Goal: Information Seeking & Learning: Learn about a topic

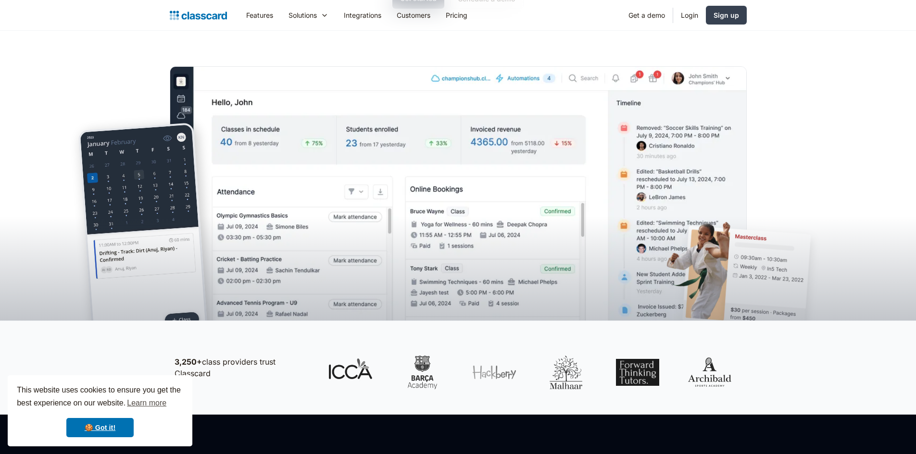
scroll to position [240, 0]
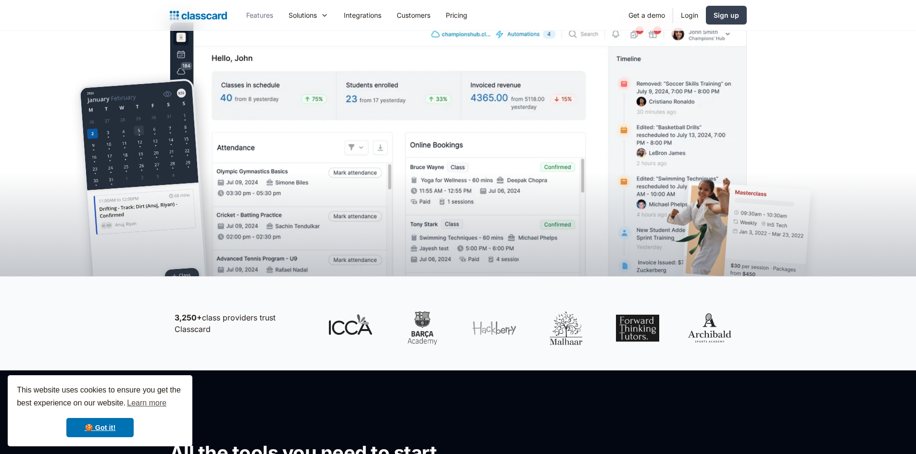
click at [253, 14] on link "Features" at bounding box center [259, 15] width 42 height 22
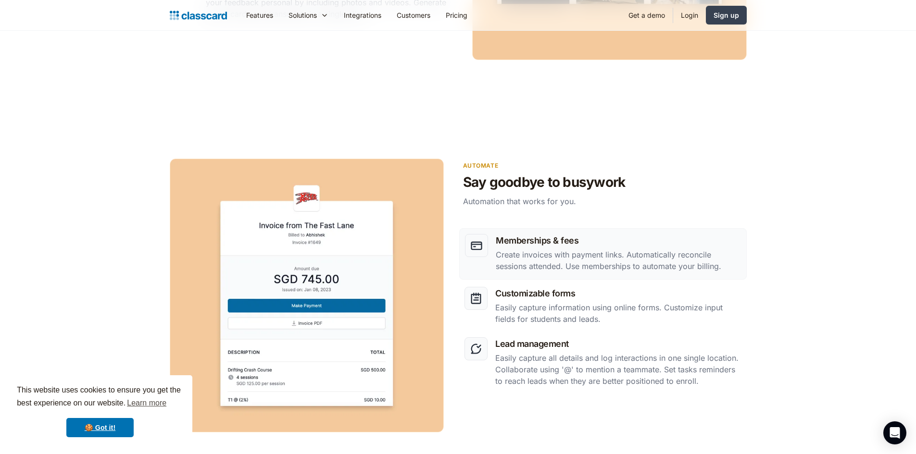
scroll to position [1058, 0]
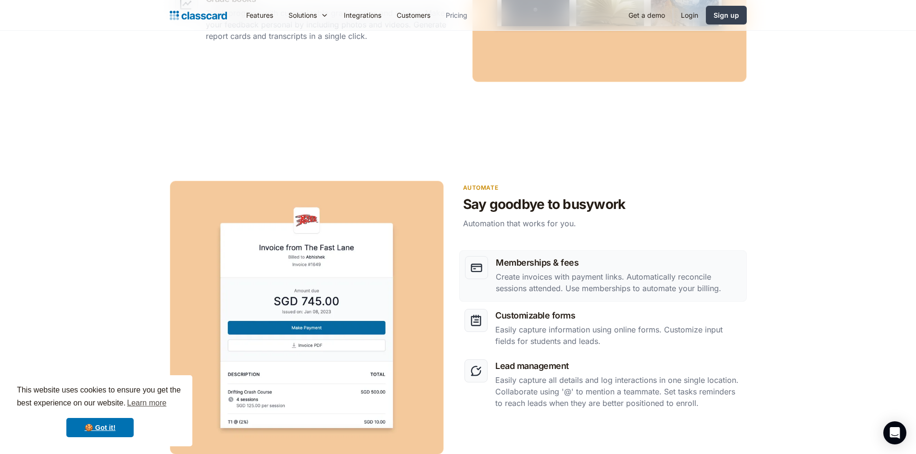
click at [461, 15] on link "Pricing" at bounding box center [456, 15] width 37 height 22
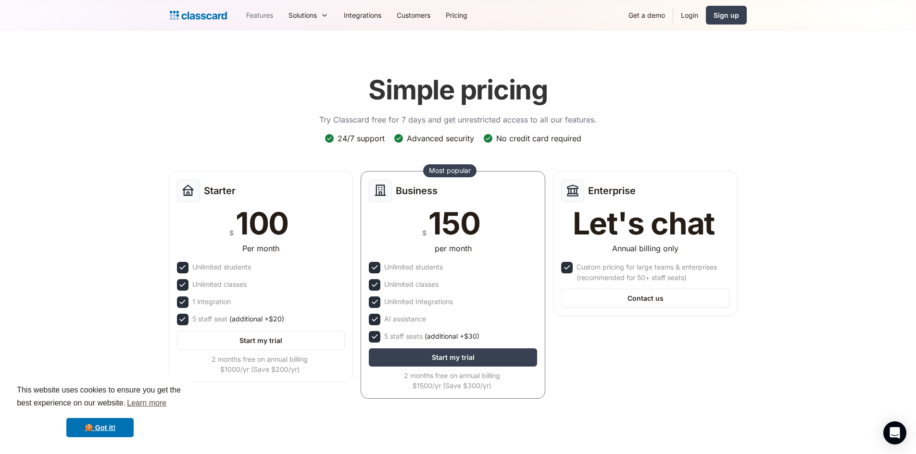
click at [258, 12] on link "Features" at bounding box center [259, 15] width 42 height 22
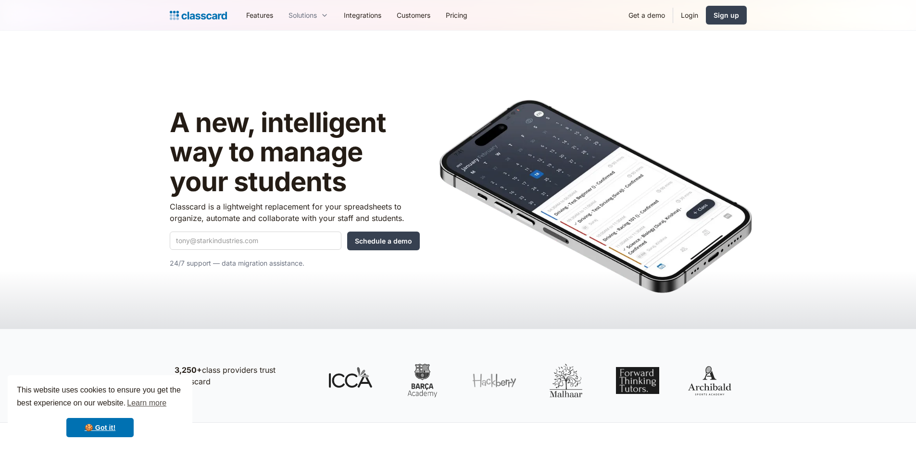
click at [317, 15] on div "Solutions" at bounding box center [302, 15] width 28 height 10
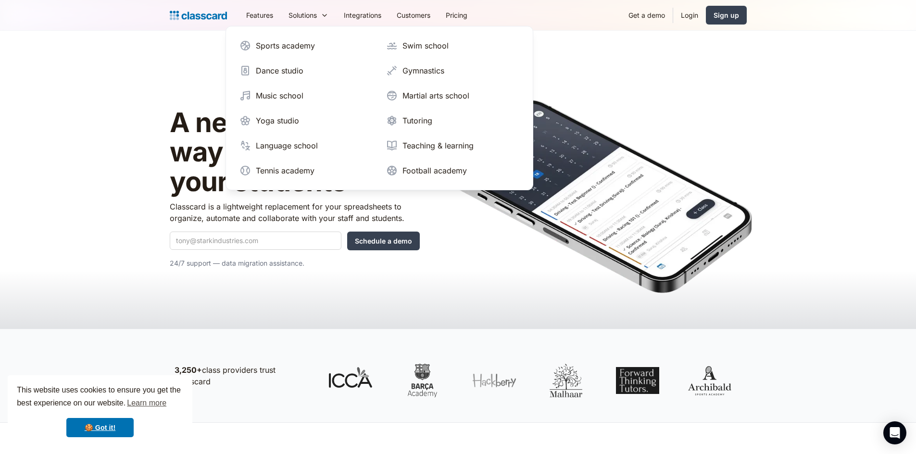
scroll to position [96, 0]
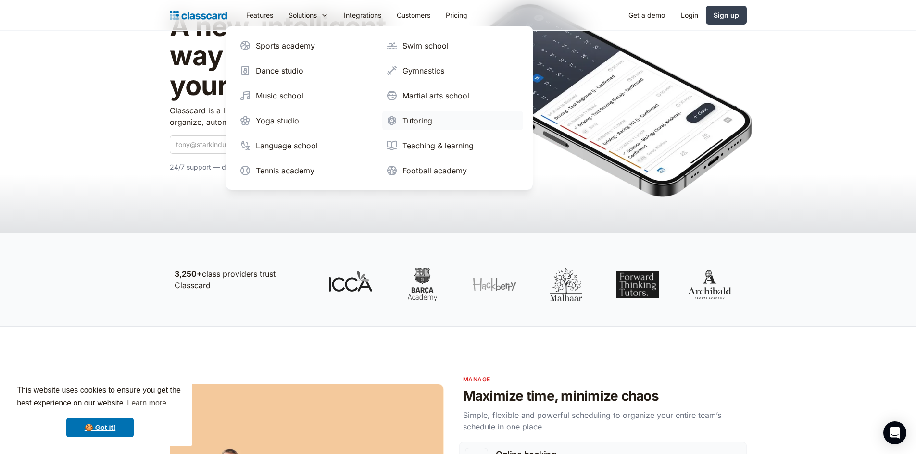
click at [412, 121] on div "Tutoring" at bounding box center [417, 121] width 30 height 12
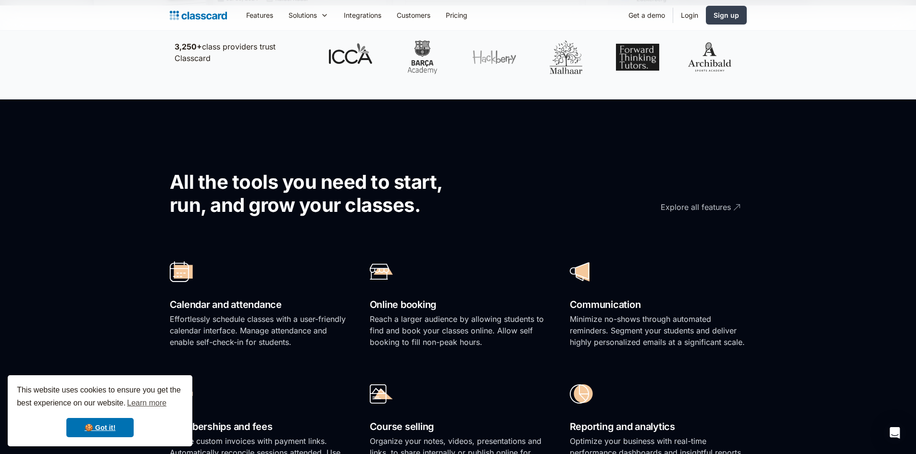
scroll to position [529, 0]
